Goal: Register for event/course

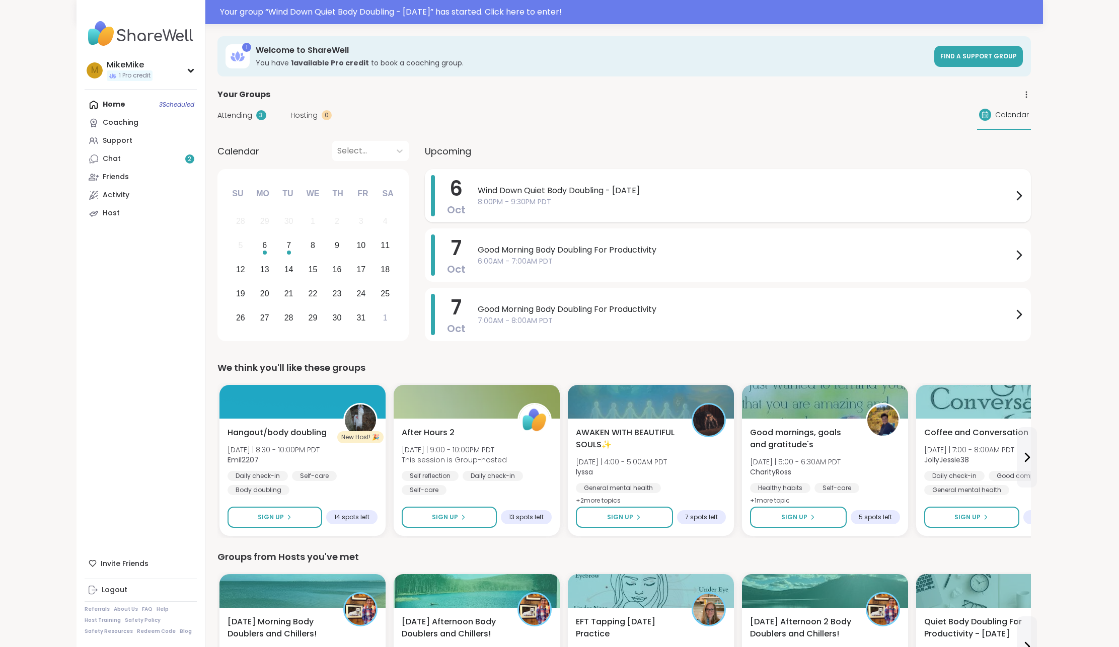
click at [536, 208] on div "Wind Down Quiet Body Doubling - [DATE] 8:00PM - 9:30PM PDT" at bounding box center [751, 195] width 547 height 41
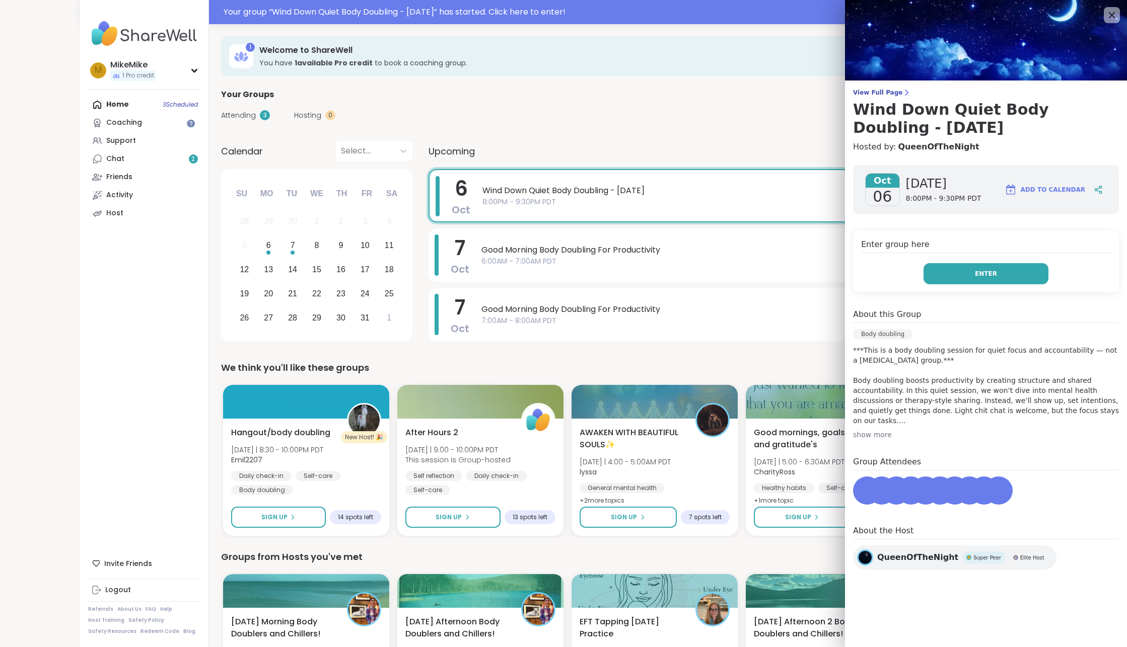
click at [954, 268] on button "Enter" at bounding box center [985, 273] width 125 height 21
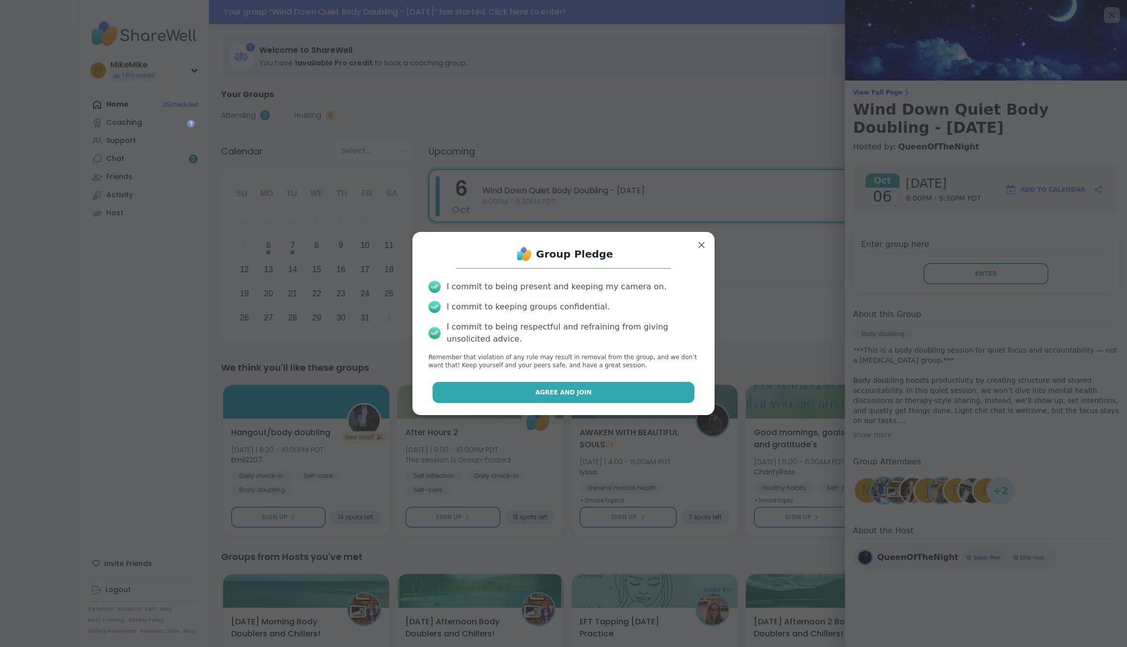
click at [617, 390] on button "Agree and Join" at bounding box center [563, 392] width 262 height 21
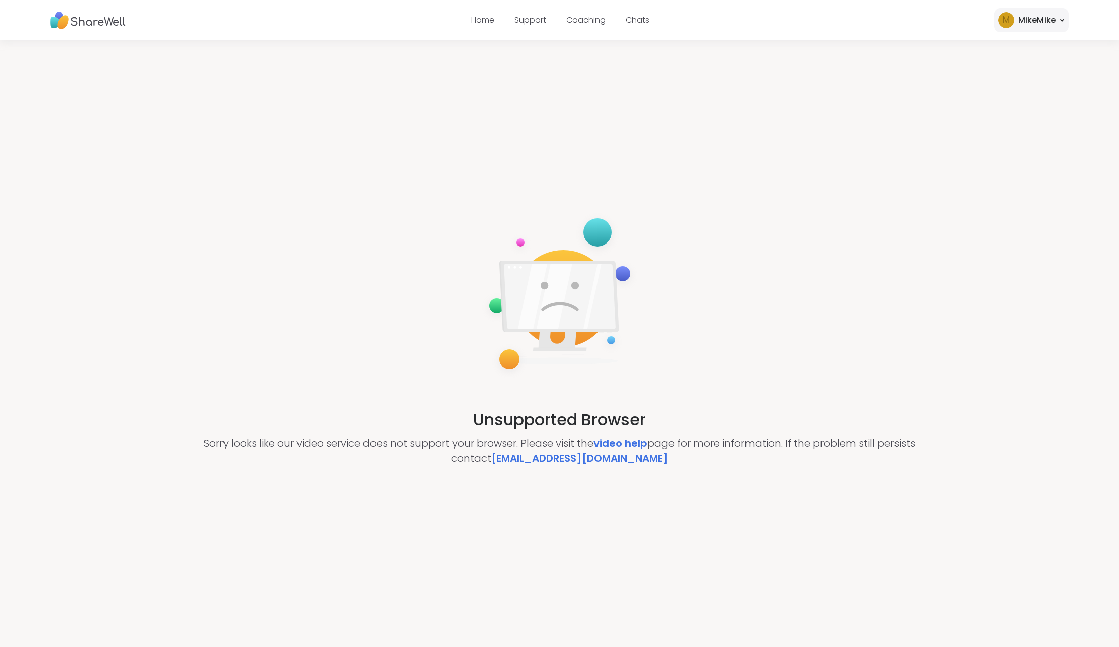
click at [752, 312] on div "Unsupported Browser Sorry looks like our video service does not support your br…" at bounding box center [559, 338] width 1119 height 597
